Goal: Complete application form

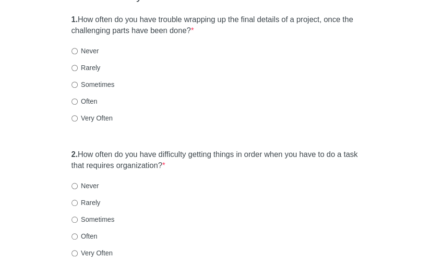
scroll to position [119, 0]
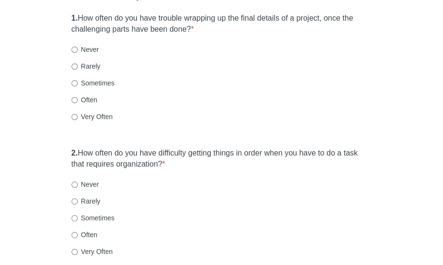
click at [87, 67] on label "Rarely" at bounding box center [86, 66] width 29 height 10
click at [78, 67] on input "Rarely" at bounding box center [75, 66] width 6 height 6
radio input "true"
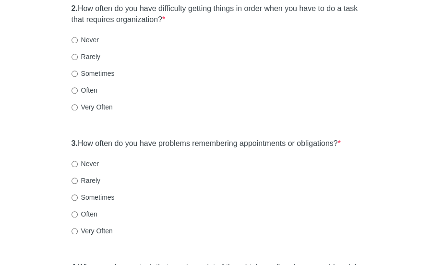
scroll to position [265, 0]
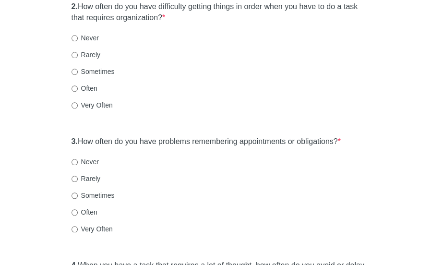
click at [81, 51] on label "Rarely" at bounding box center [86, 55] width 29 height 10
click at [78, 52] on input "Rarely" at bounding box center [75, 55] width 6 height 6
radio input "true"
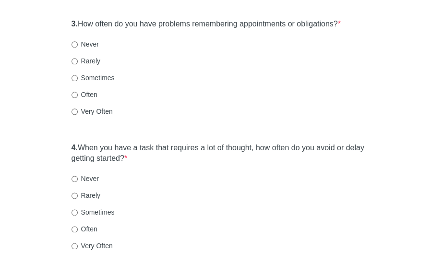
scroll to position [385, 0]
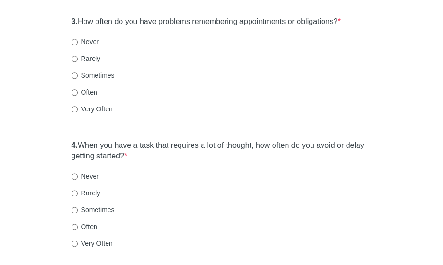
click at [79, 37] on label "Never" at bounding box center [85, 42] width 27 height 10
click at [78, 39] on input "Never" at bounding box center [75, 42] width 6 height 6
radio input "true"
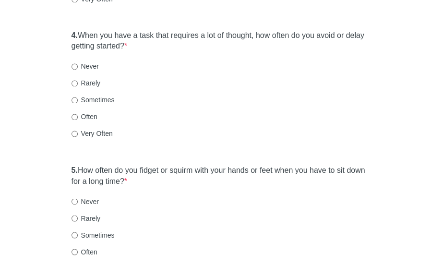
scroll to position [507, 0]
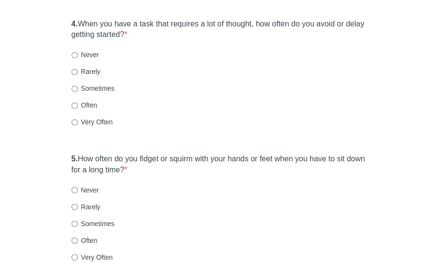
click at [91, 73] on label "Rarely" at bounding box center [86, 72] width 29 height 10
click at [78, 73] on input "Rarely" at bounding box center [75, 72] width 6 height 6
radio input "true"
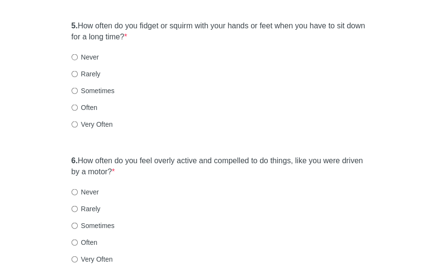
scroll to position [668, 0]
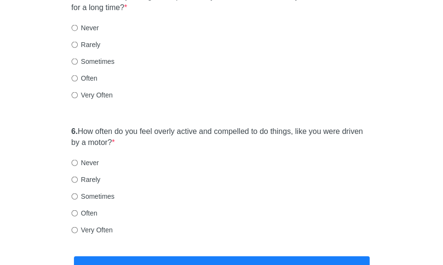
click at [91, 47] on label "Rarely" at bounding box center [86, 45] width 29 height 10
click at [78, 47] on input "Rarely" at bounding box center [75, 45] width 6 height 6
radio input "true"
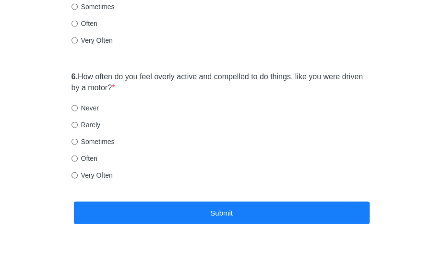
scroll to position [731, 0]
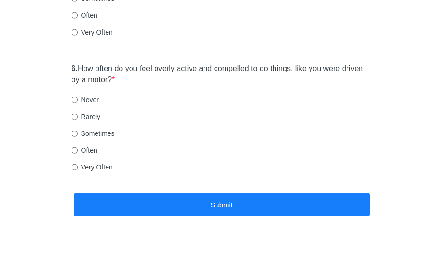
click at [93, 114] on label "Rarely" at bounding box center [86, 117] width 29 height 10
click at [78, 114] on input "Rarely" at bounding box center [75, 117] width 6 height 6
radio input "true"
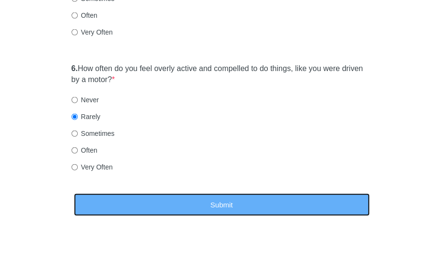
click at [145, 194] on button "Submit" at bounding box center [222, 205] width 296 height 23
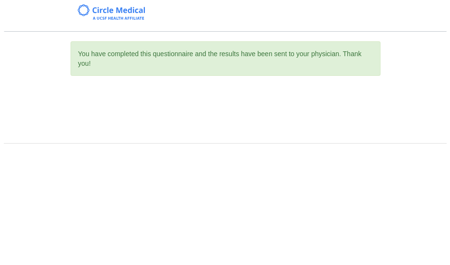
scroll to position [0, 0]
